Goal: Information Seeking & Learning: Compare options

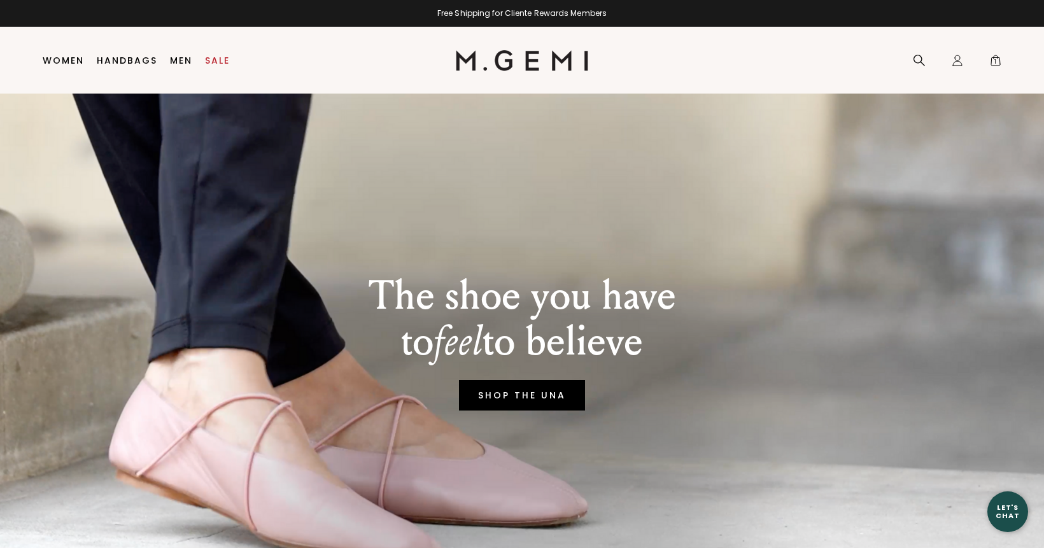
click at [492, 404] on link "SHOP THE UNA" at bounding box center [522, 395] width 126 height 31
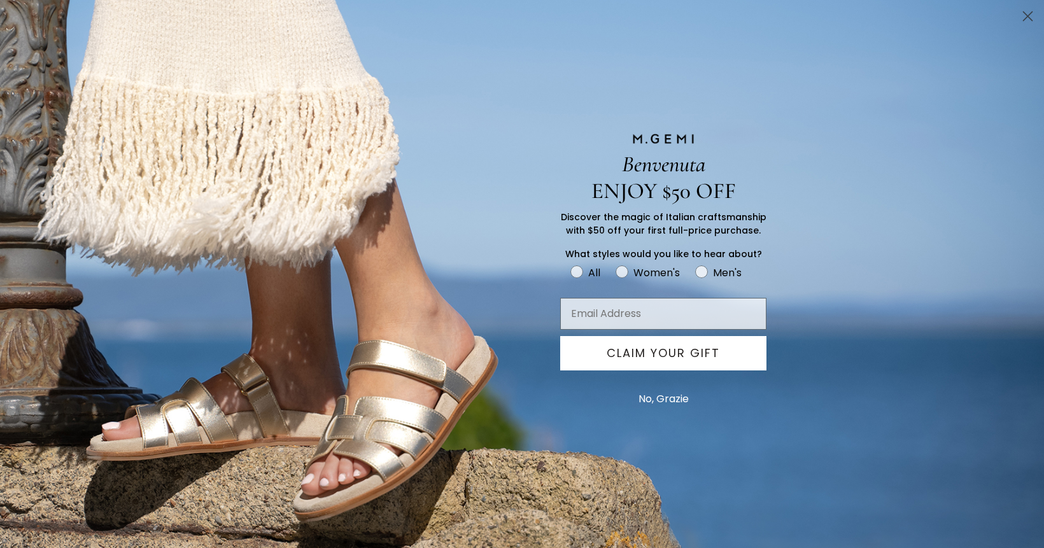
click at [806, 309] on div "Benvenuta ENJOY $50 OFF Discover the magic of Italian craftsmanship with $50 of…" at bounding box center [522, 274] width 1044 height 548
click at [677, 399] on button "No, Grazie" at bounding box center [663, 399] width 63 height 32
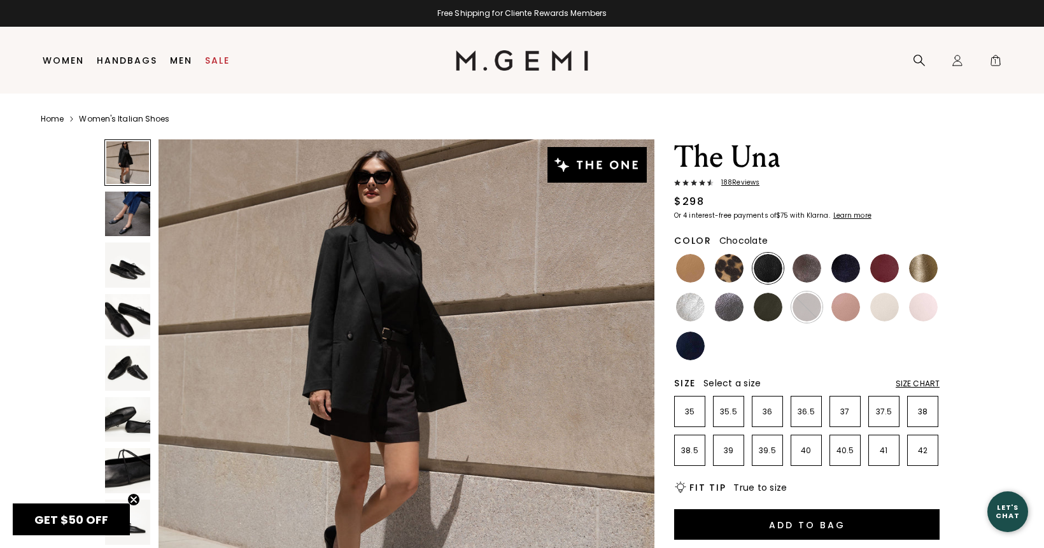
click at [809, 308] on img at bounding box center [807, 307] width 29 height 29
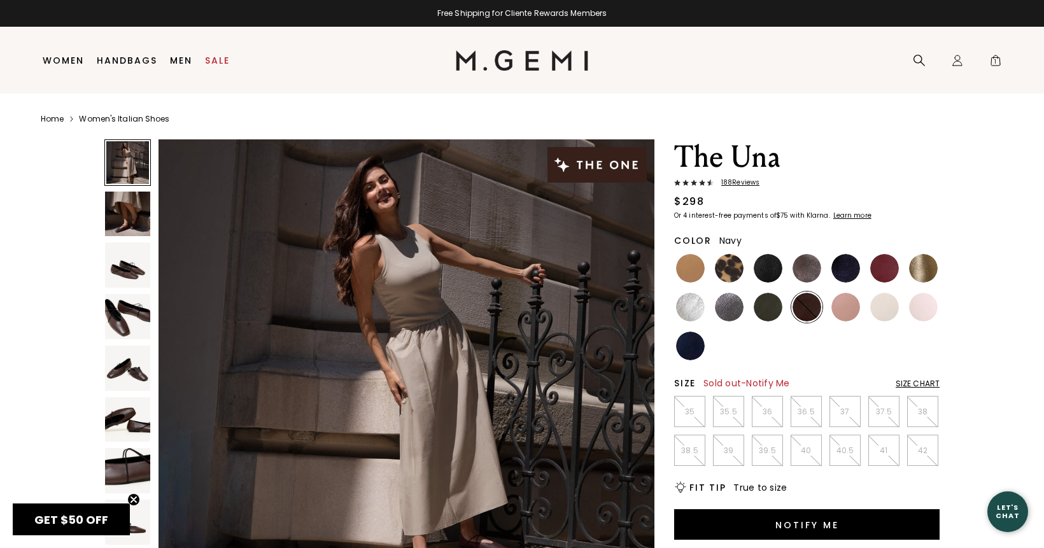
click at [691, 346] on img at bounding box center [690, 346] width 29 height 29
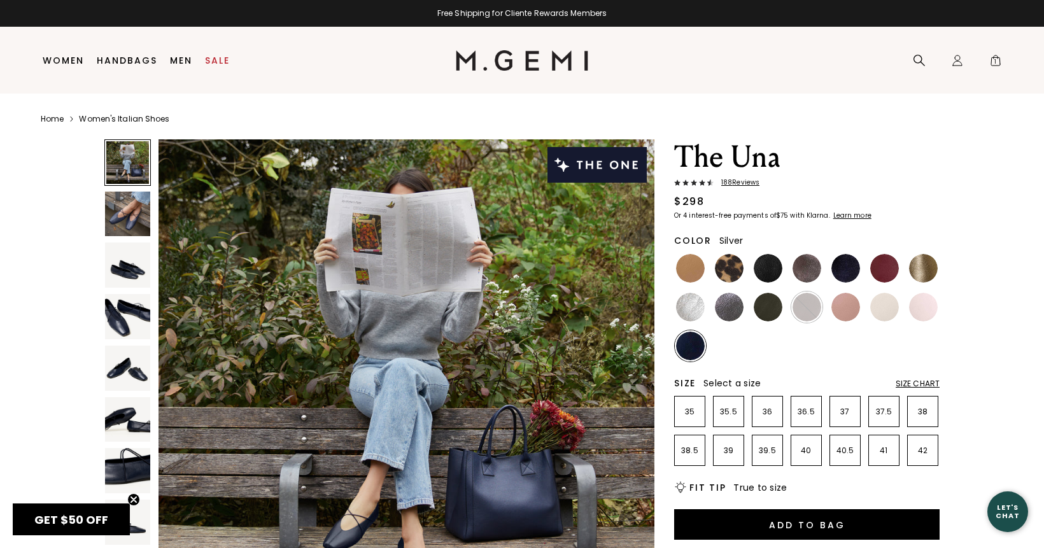
click at [693, 314] on img at bounding box center [690, 307] width 29 height 29
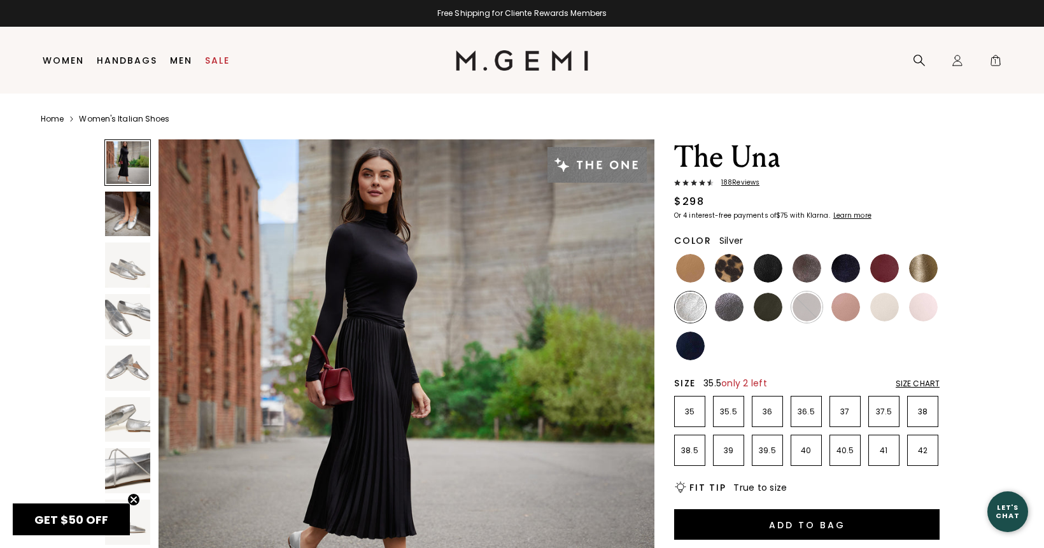
click at [728, 417] on p "35.5" at bounding box center [729, 412] width 30 height 10
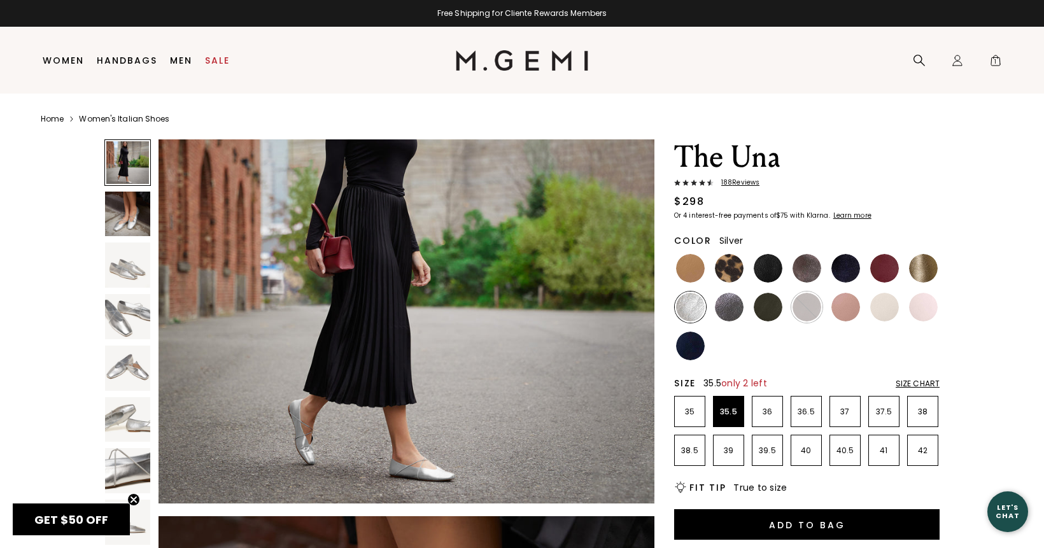
scroll to position [104, 0]
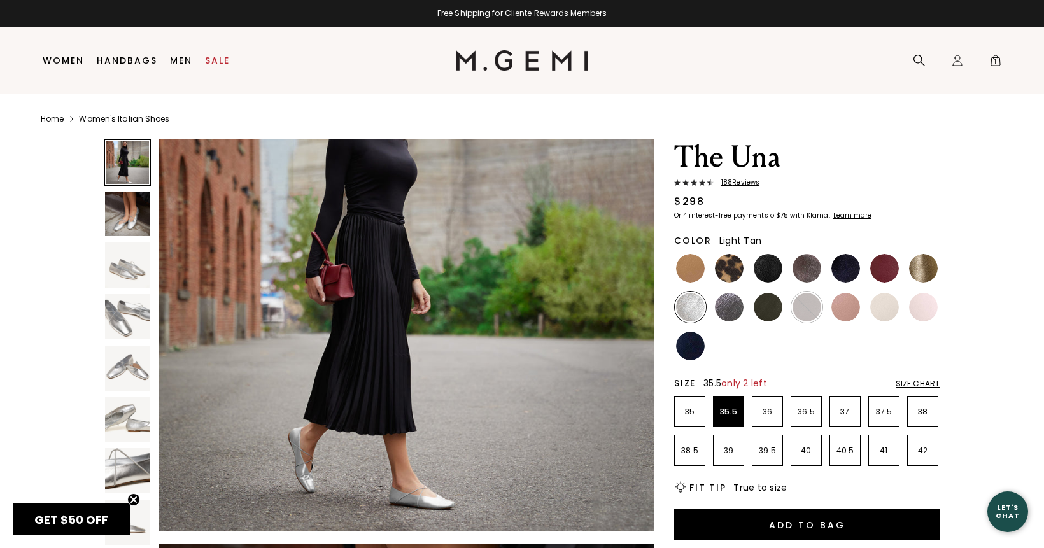
click at [685, 269] on img at bounding box center [690, 268] width 29 height 29
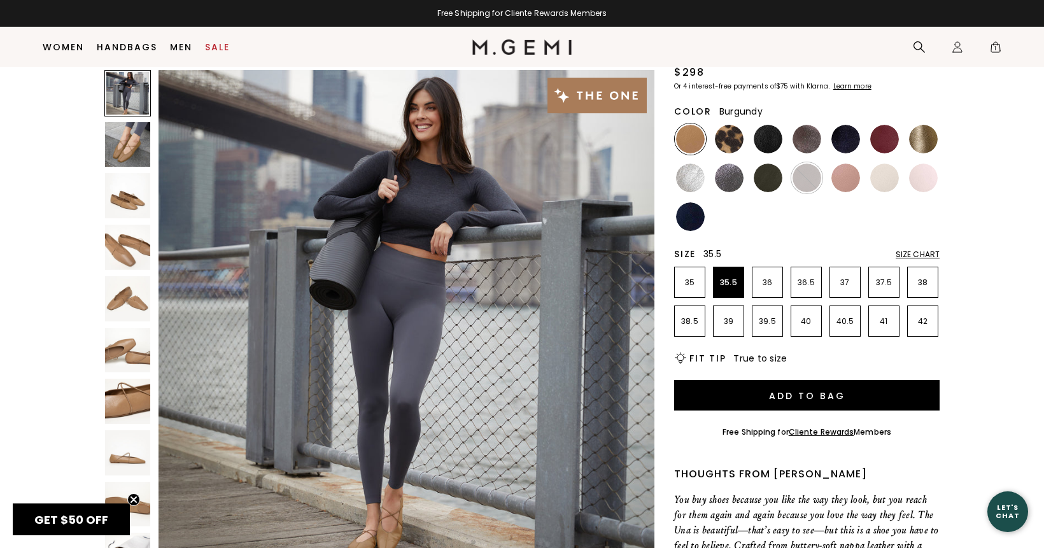
click at [882, 135] on img at bounding box center [884, 139] width 29 height 29
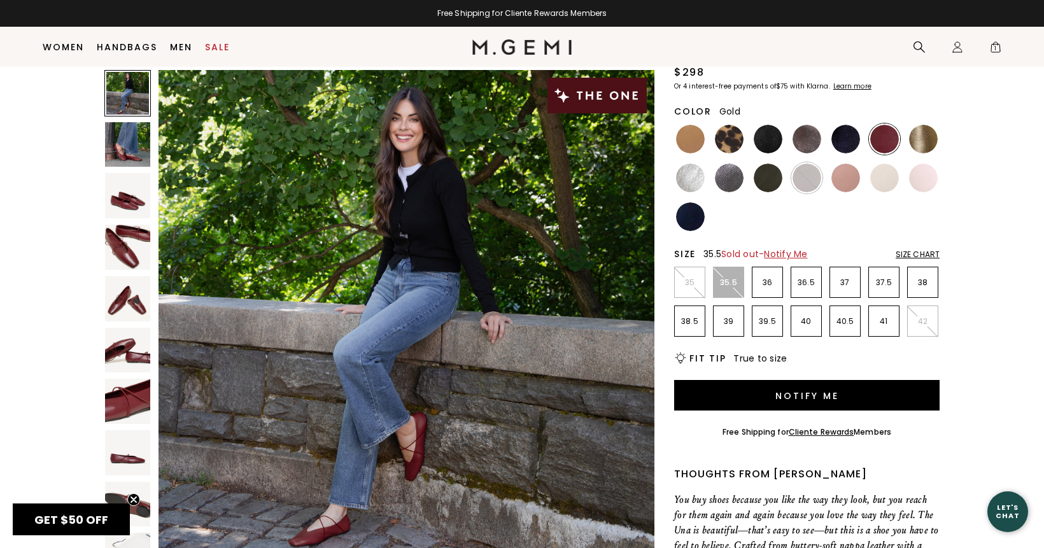
click at [931, 141] on img at bounding box center [923, 139] width 29 height 29
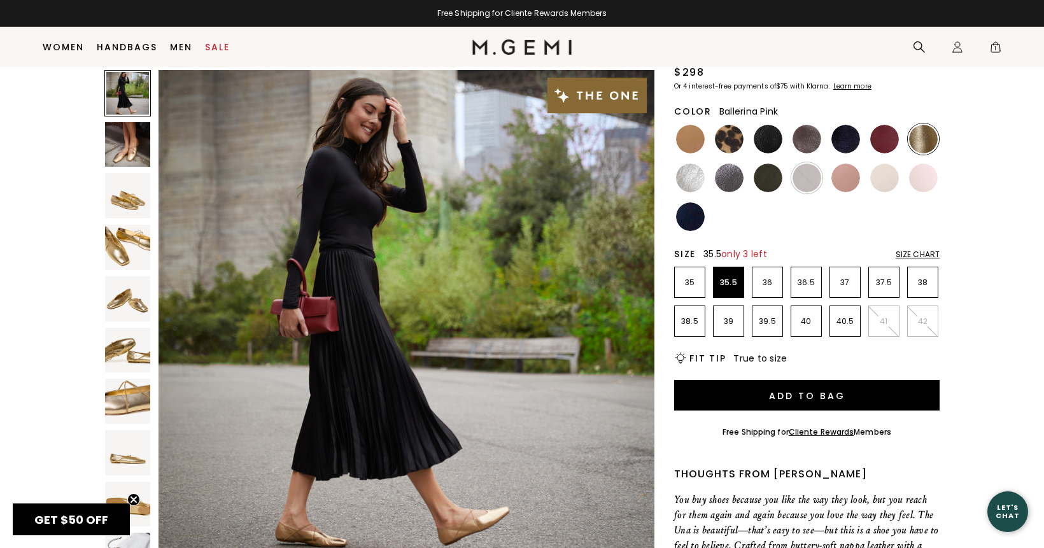
click at [919, 181] on img at bounding box center [923, 178] width 29 height 29
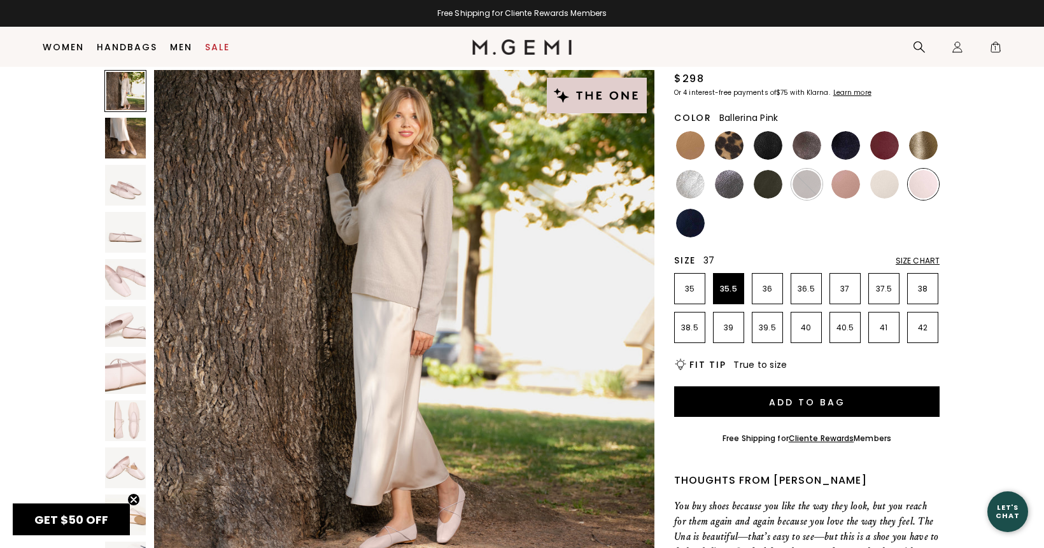
scroll to position [85, 0]
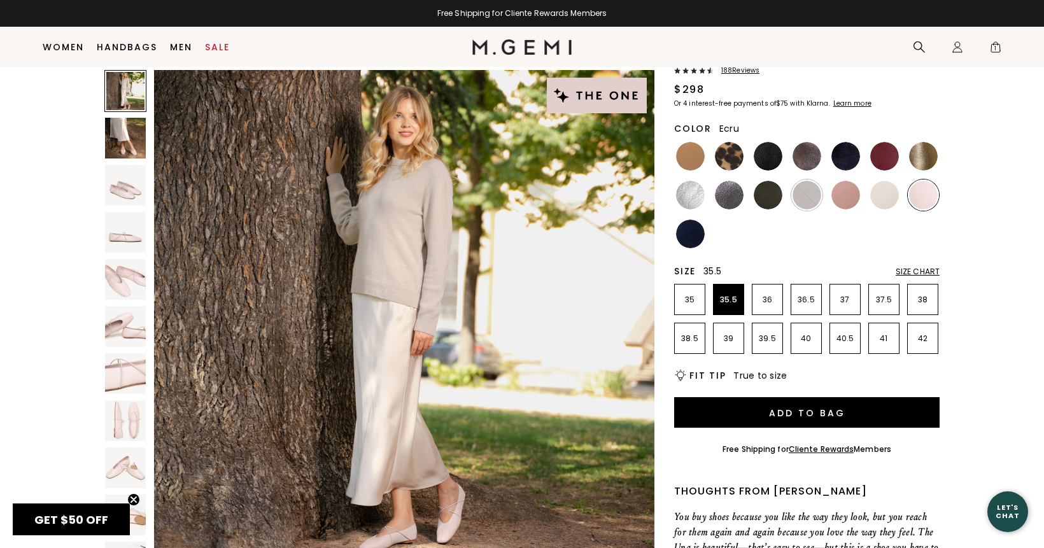
click at [882, 203] on img at bounding box center [884, 195] width 29 height 29
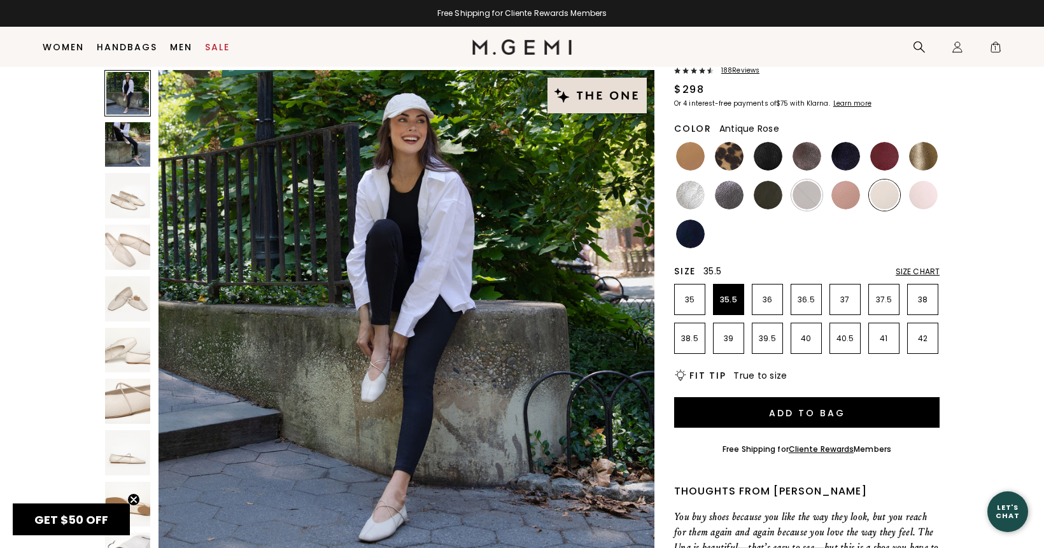
click at [858, 201] on img at bounding box center [846, 195] width 29 height 29
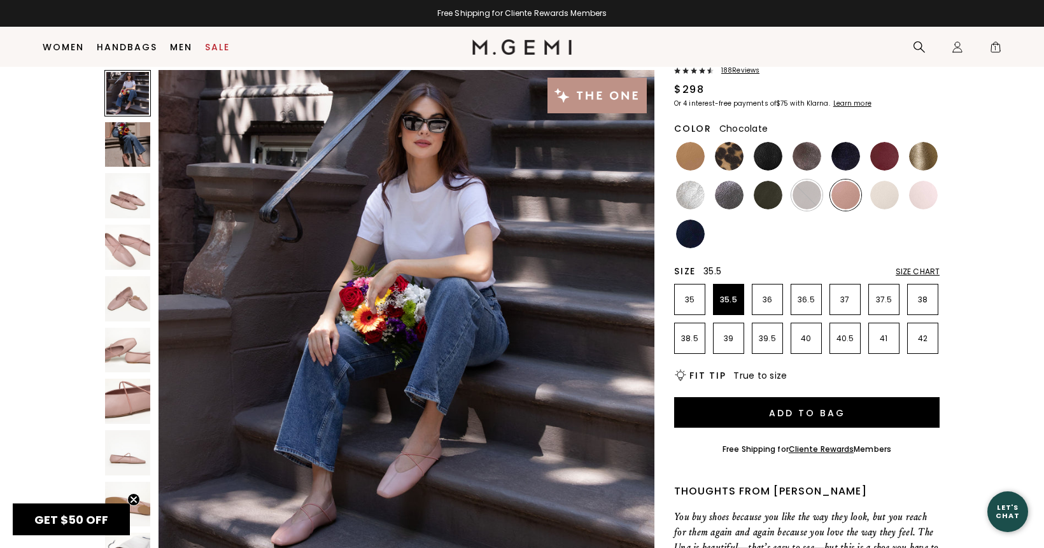
click at [803, 199] on img at bounding box center [807, 195] width 29 height 29
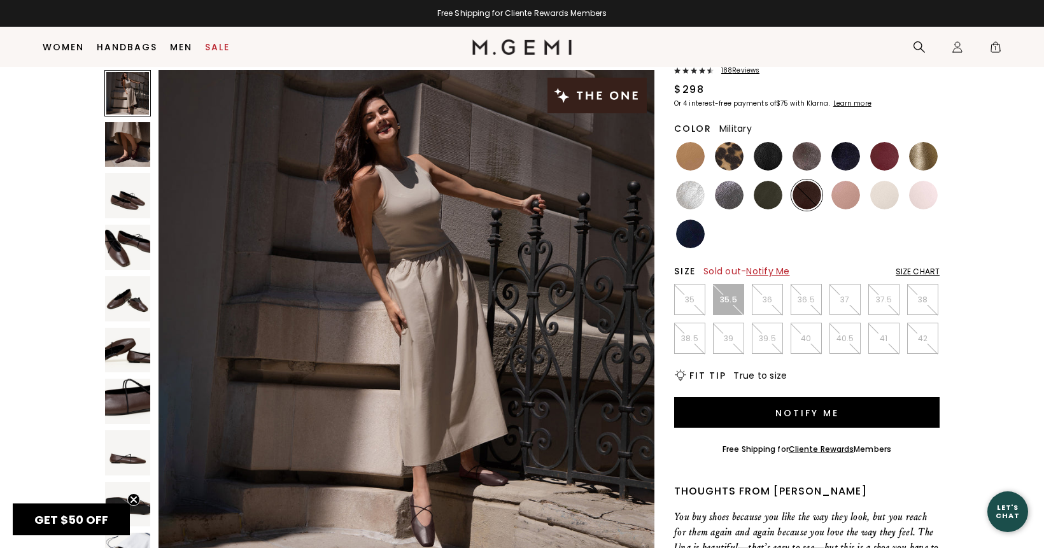
click at [770, 199] on img at bounding box center [768, 195] width 29 height 29
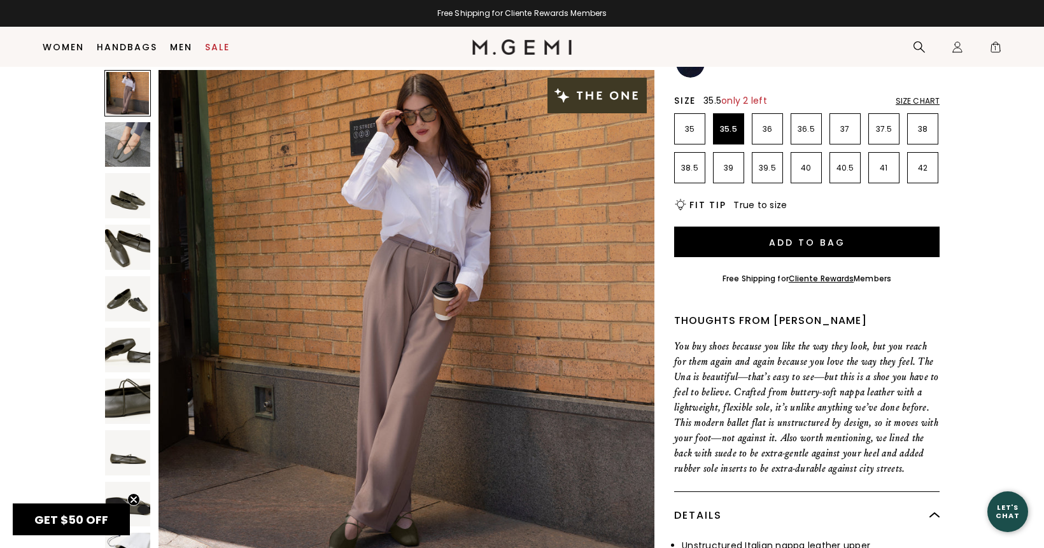
scroll to position [286, 0]
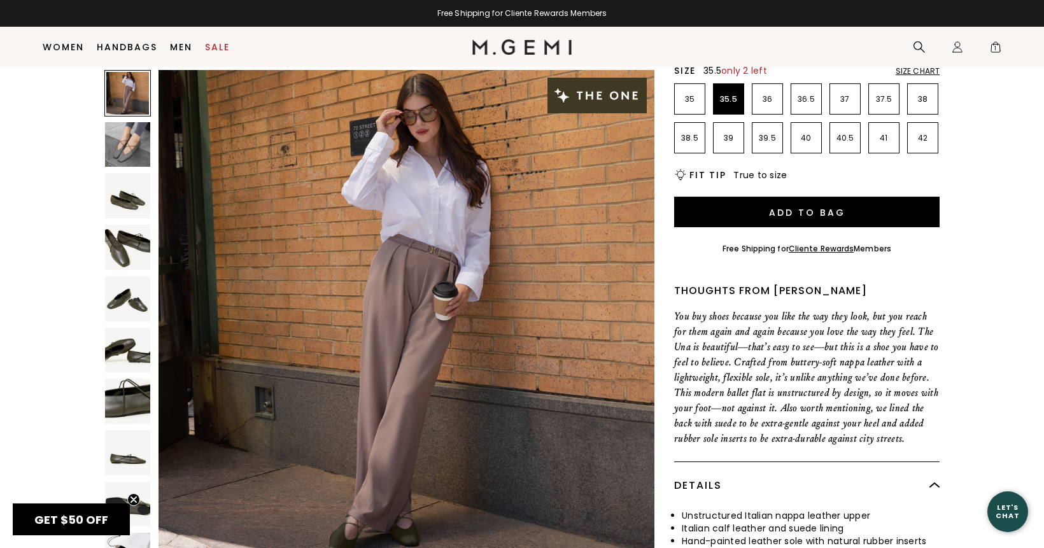
click at [125, 254] on img at bounding box center [127, 247] width 45 height 45
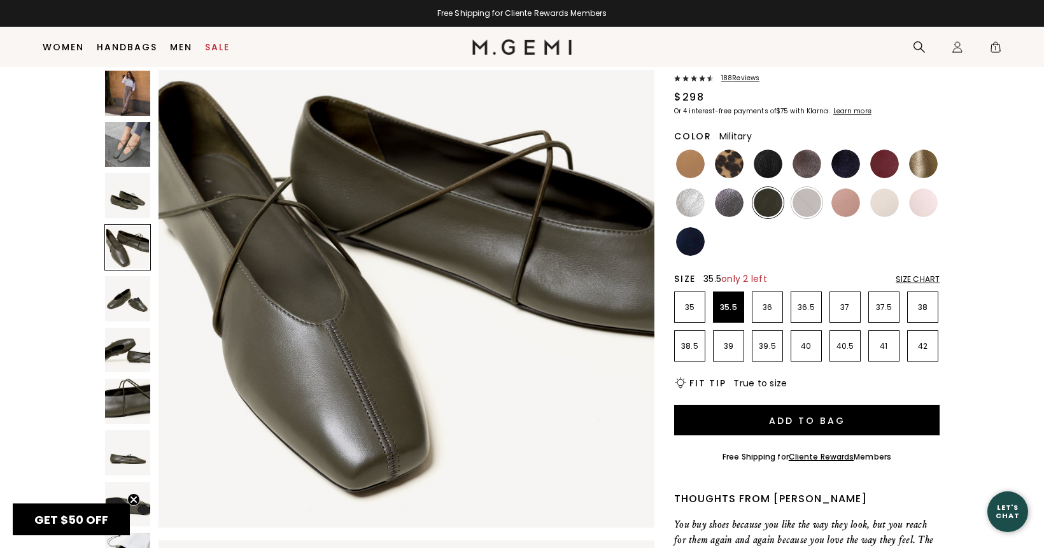
scroll to position [28, 0]
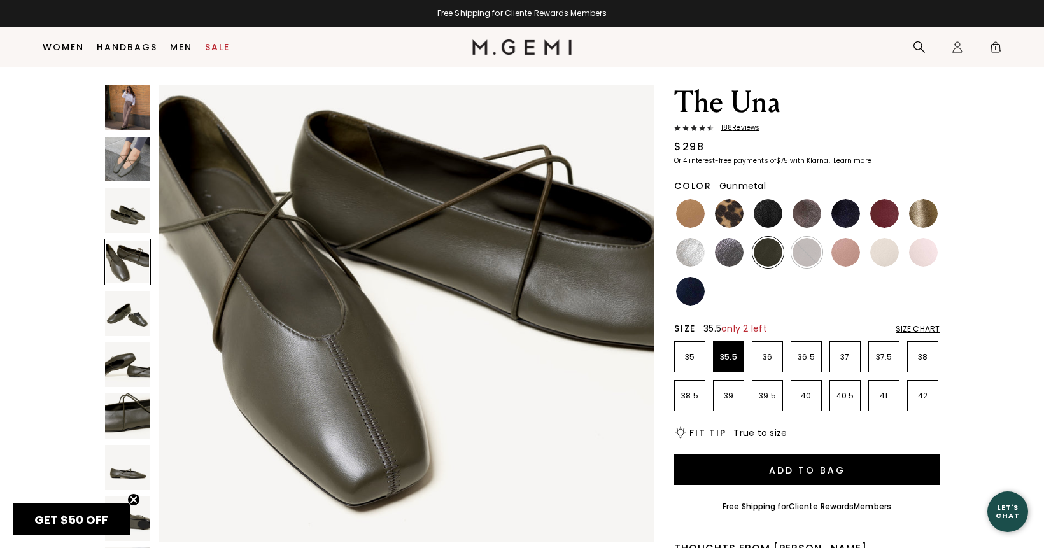
click at [722, 257] on img at bounding box center [729, 252] width 29 height 29
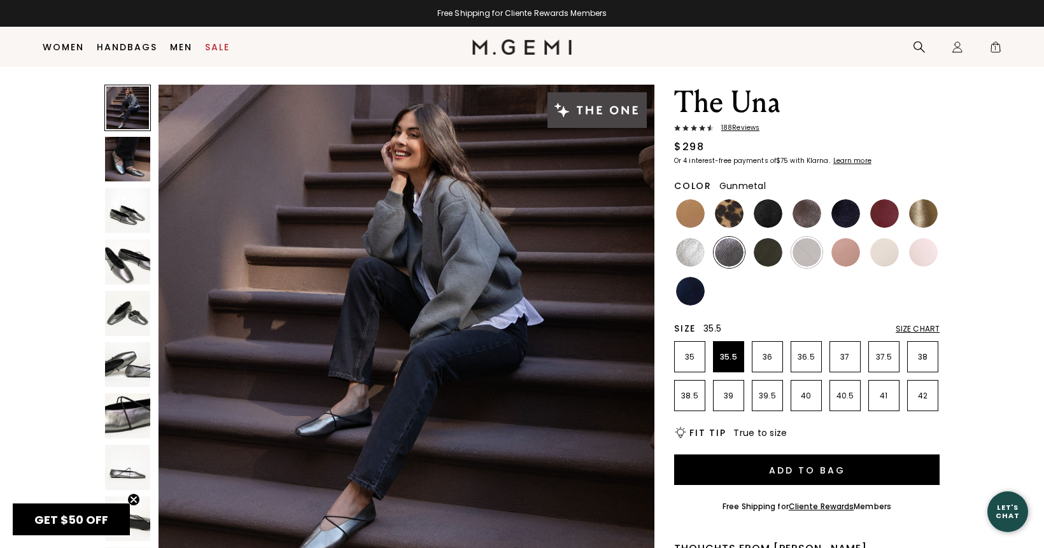
click at [125, 410] on img at bounding box center [127, 415] width 45 height 45
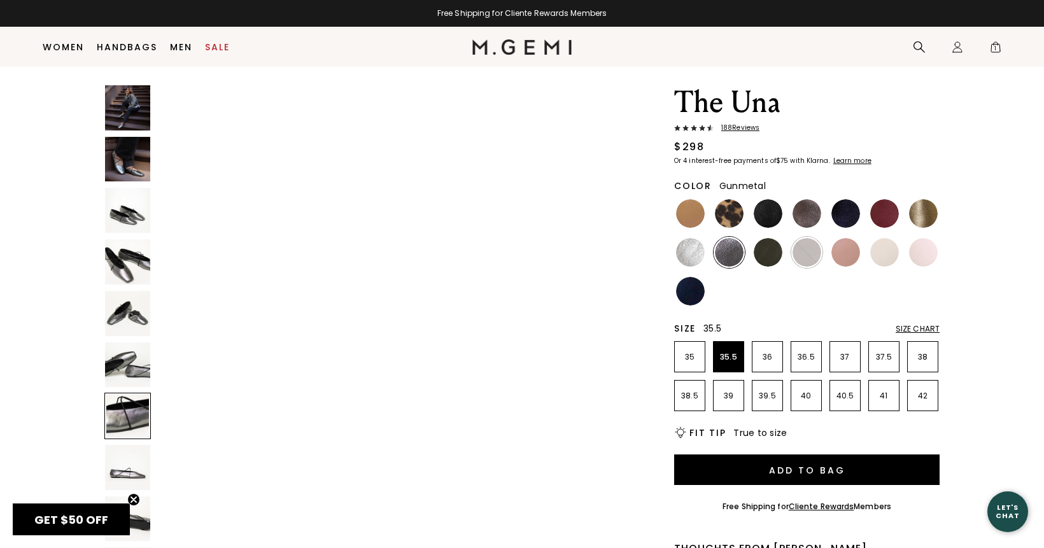
scroll to position [3130, 0]
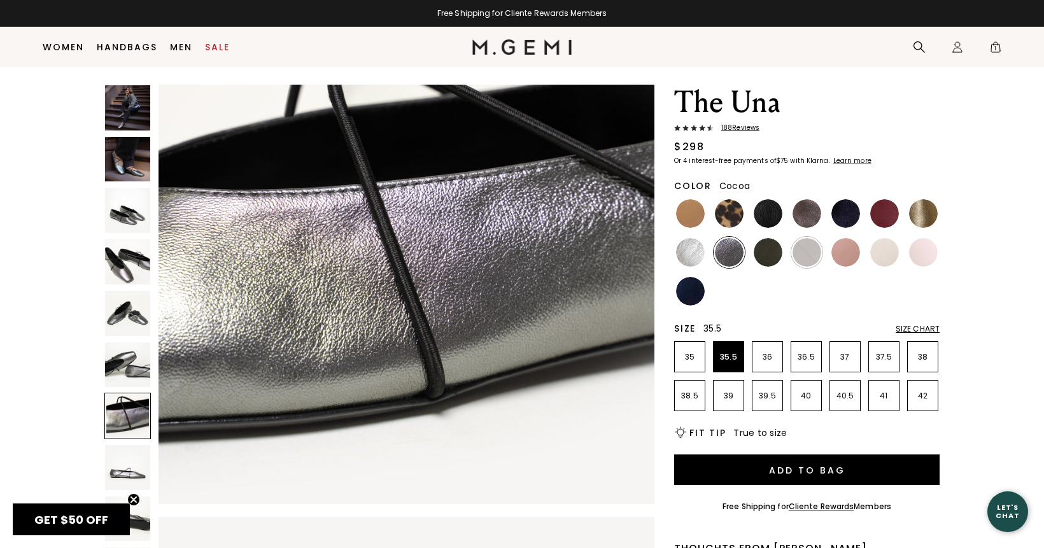
click at [806, 217] on img at bounding box center [807, 213] width 29 height 29
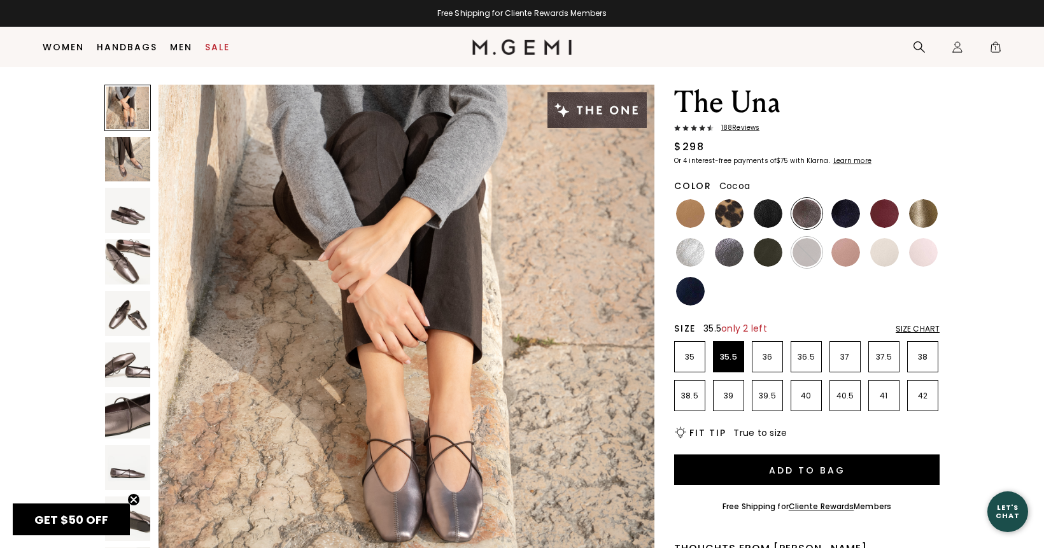
click at [122, 422] on img at bounding box center [127, 415] width 45 height 45
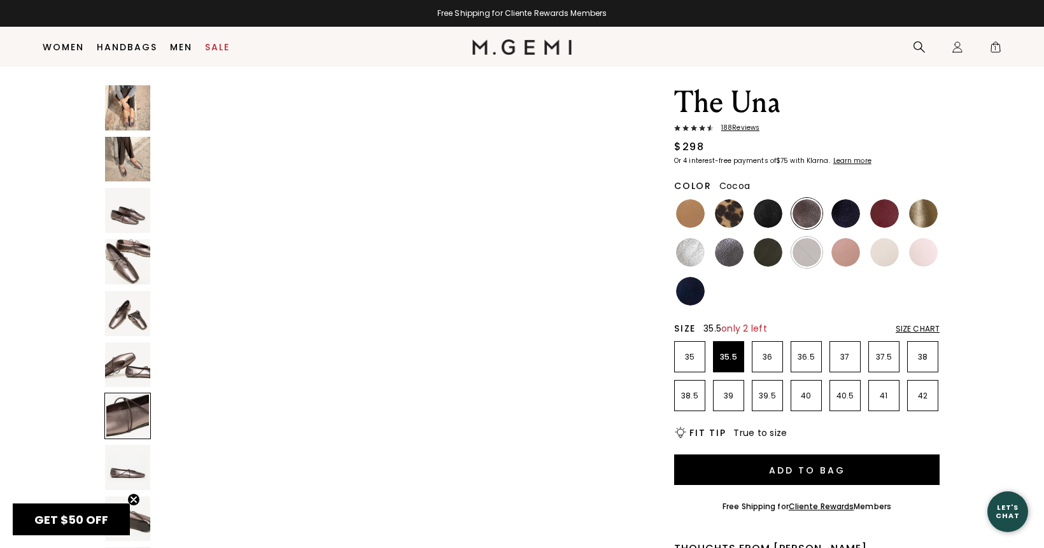
scroll to position [3130, 0]
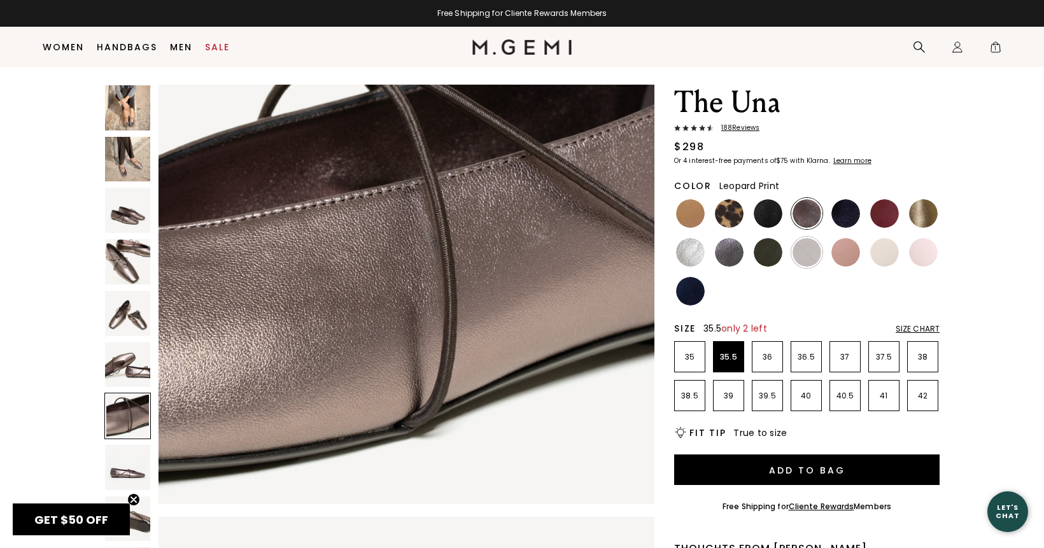
click at [731, 216] on img at bounding box center [729, 213] width 29 height 29
